Goal: Information Seeking & Learning: Learn about a topic

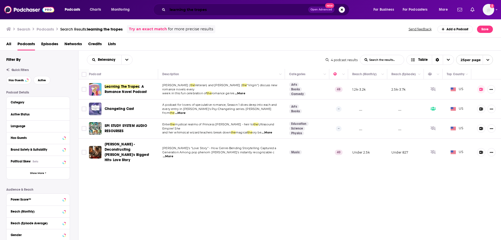
click at [240, 10] on input "learning the tropes" at bounding box center [237, 9] width 141 height 8
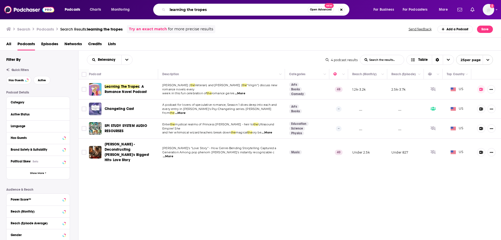
click at [240, 10] on input "learning the tropes" at bounding box center [237, 9] width 140 height 8
type input "shit no one tells you"
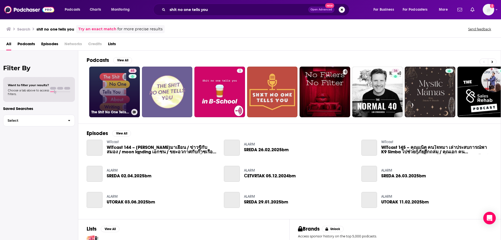
click at [110, 78] on link "65 The Shit No One Tells You About Writing" at bounding box center [114, 91] width 51 height 51
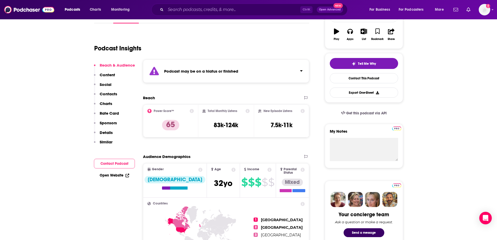
scroll to position [88, 0]
